Goal: Information Seeking & Learning: Learn about a topic

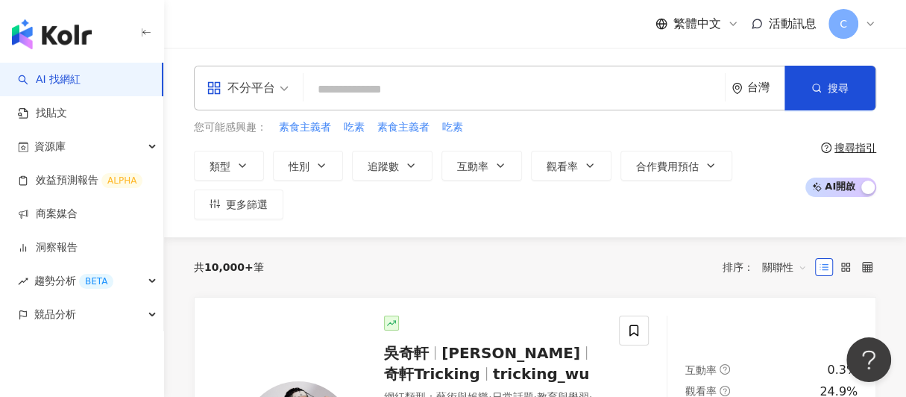
click at [367, 93] on input "search" at bounding box center [515, 89] width 410 height 28
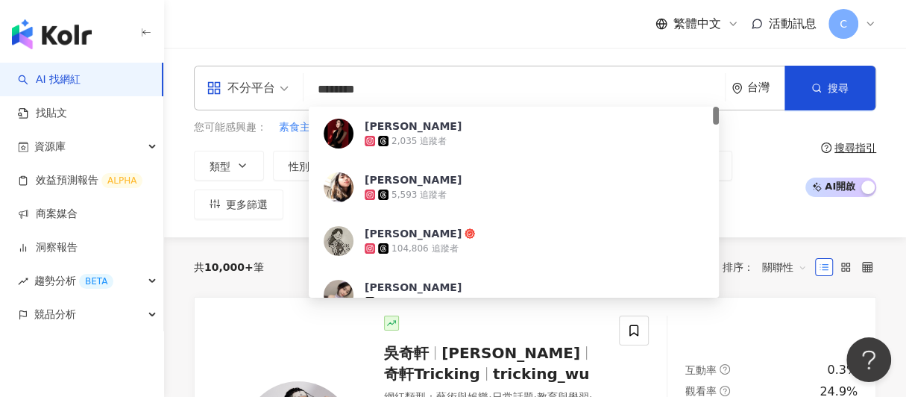
type input "*******"
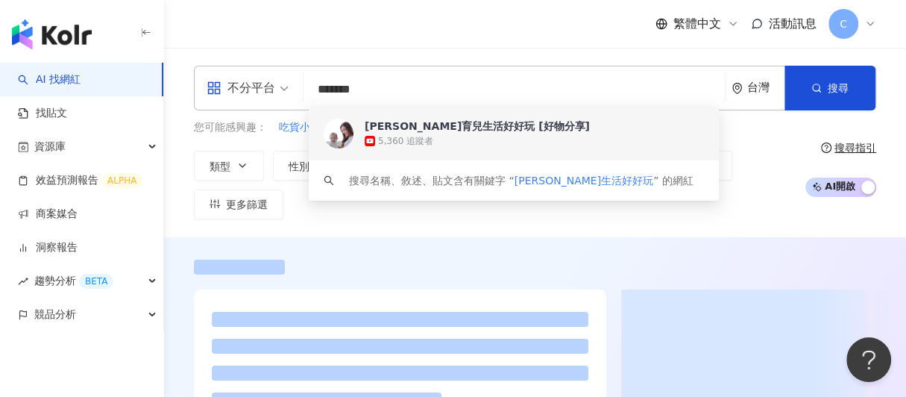
click at [499, 131] on div "茜茜育兒生活好好玩 [好物分享]" at bounding box center [477, 126] width 225 height 15
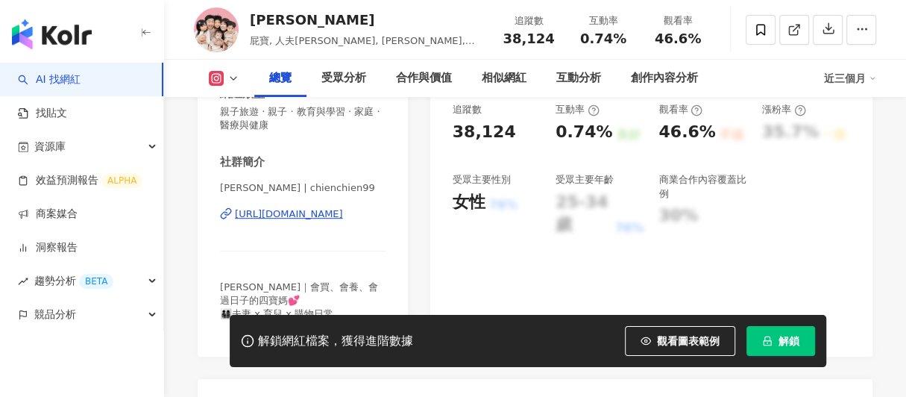
scroll to position [298, 0]
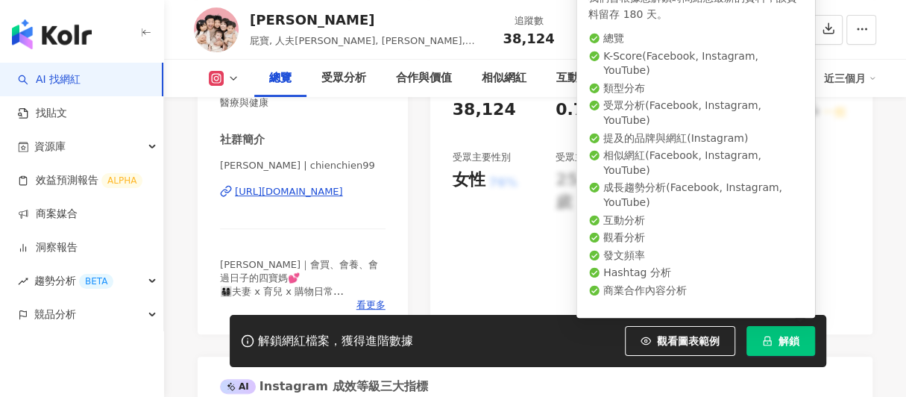
click at [803, 345] on button "解鎖" at bounding box center [781, 341] width 69 height 30
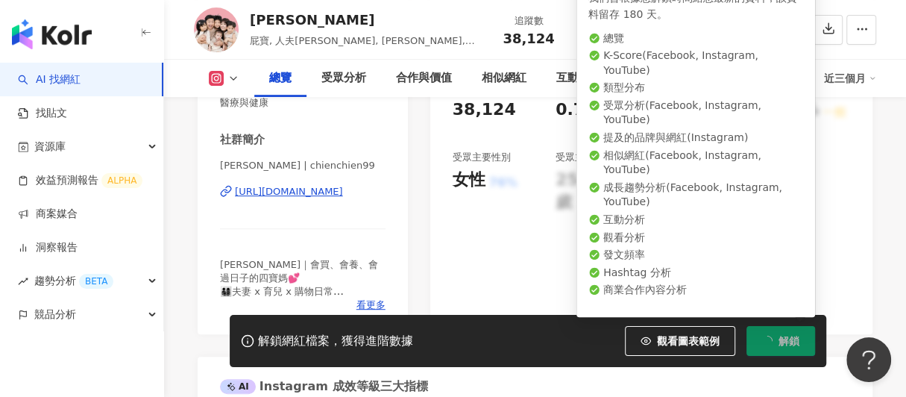
scroll to position [0, 0]
